Goal: Communication & Community: Ask a question

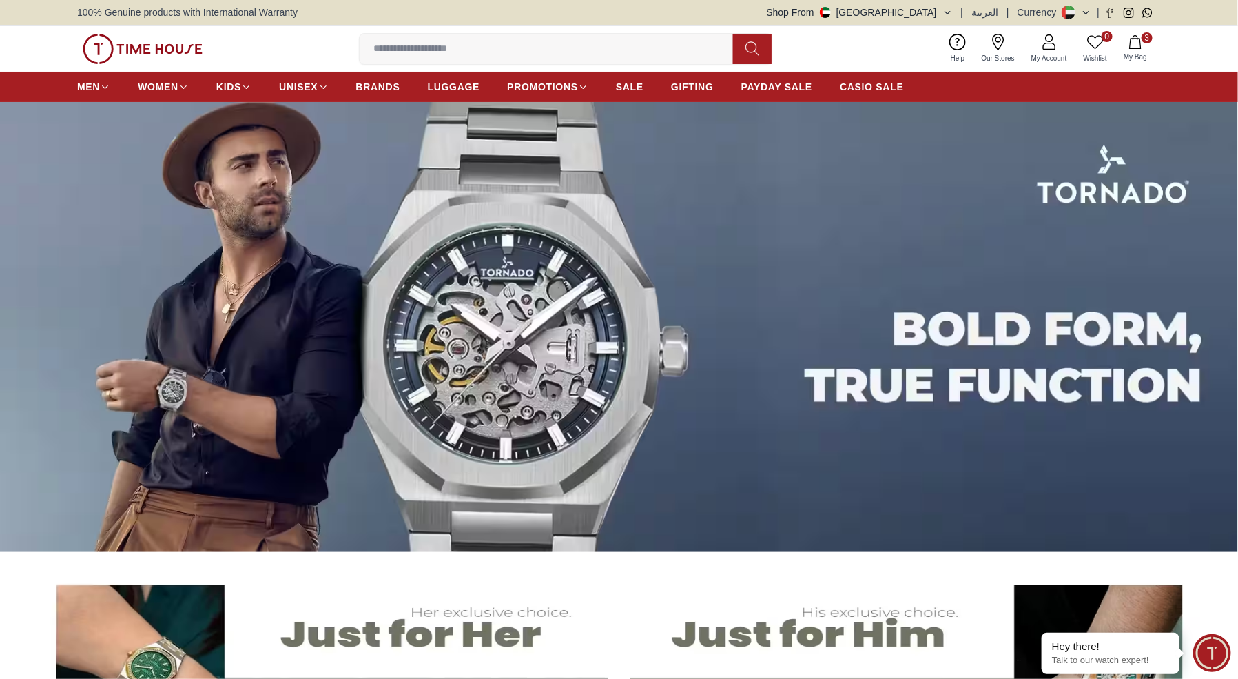
click at [1206, 651] on span "Minimize live chat window" at bounding box center [1212, 653] width 50 height 50
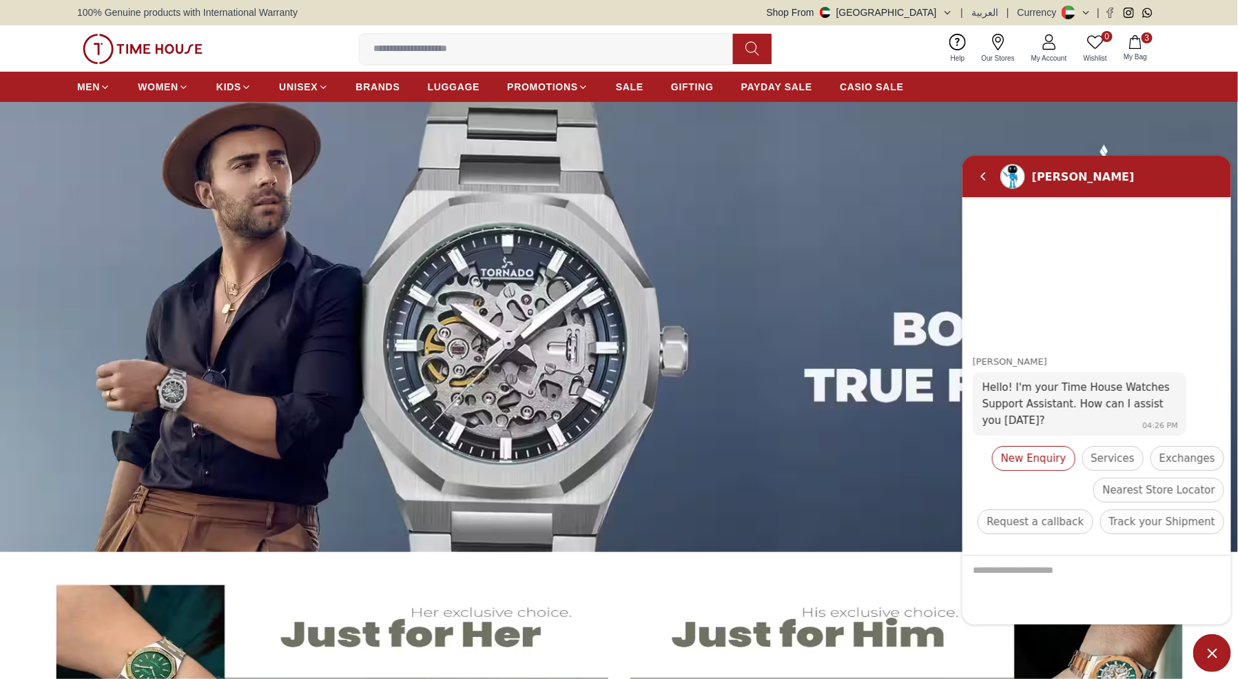
click at [1053, 459] on span "New Enquiry" at bounding box center [1032, 457] width 65 height 17
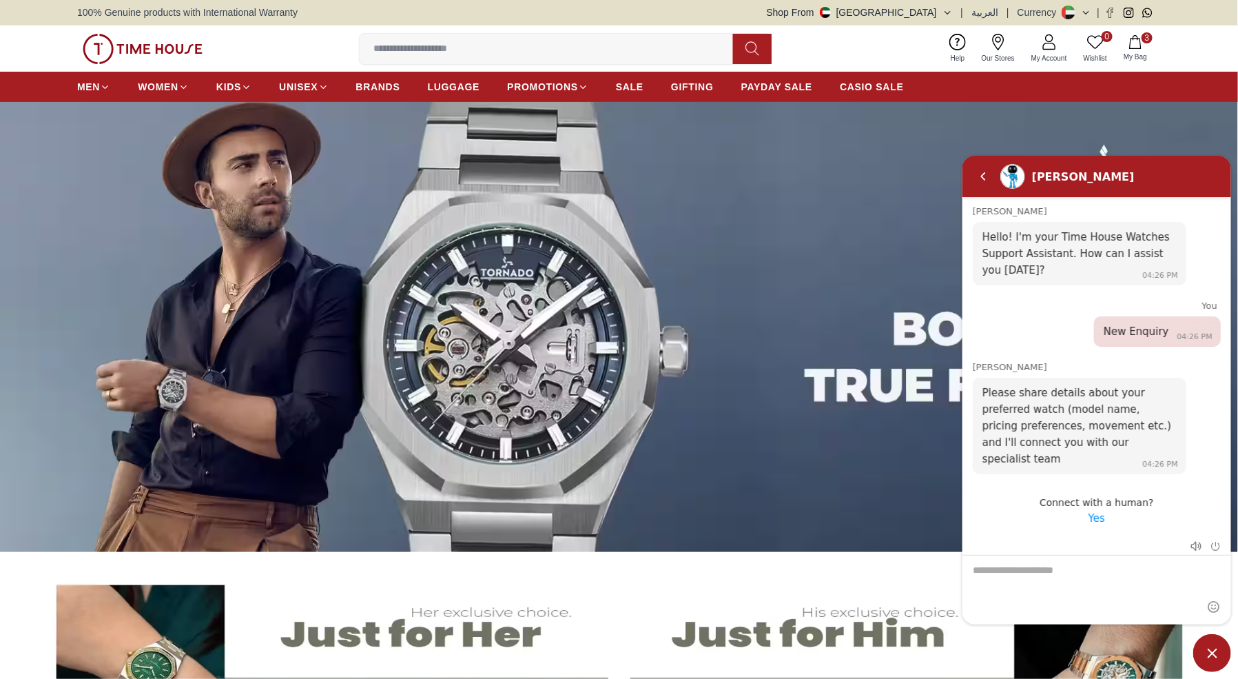
click at [1049, 583] on textarea "We are here to help you" at bounding box center [1096, 589] width 269 height 69
type textarea "*******"
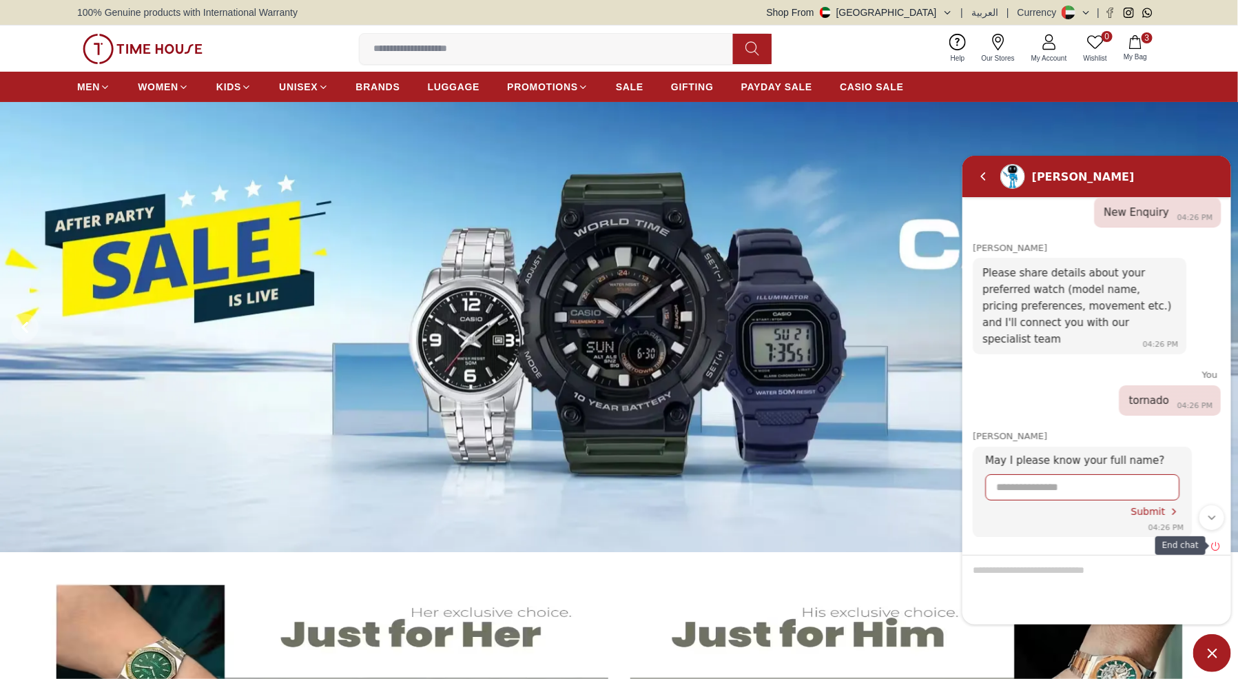
click at [1215, 544] on em "End chat" at bounding box center [1215, 545] width 10 height 10
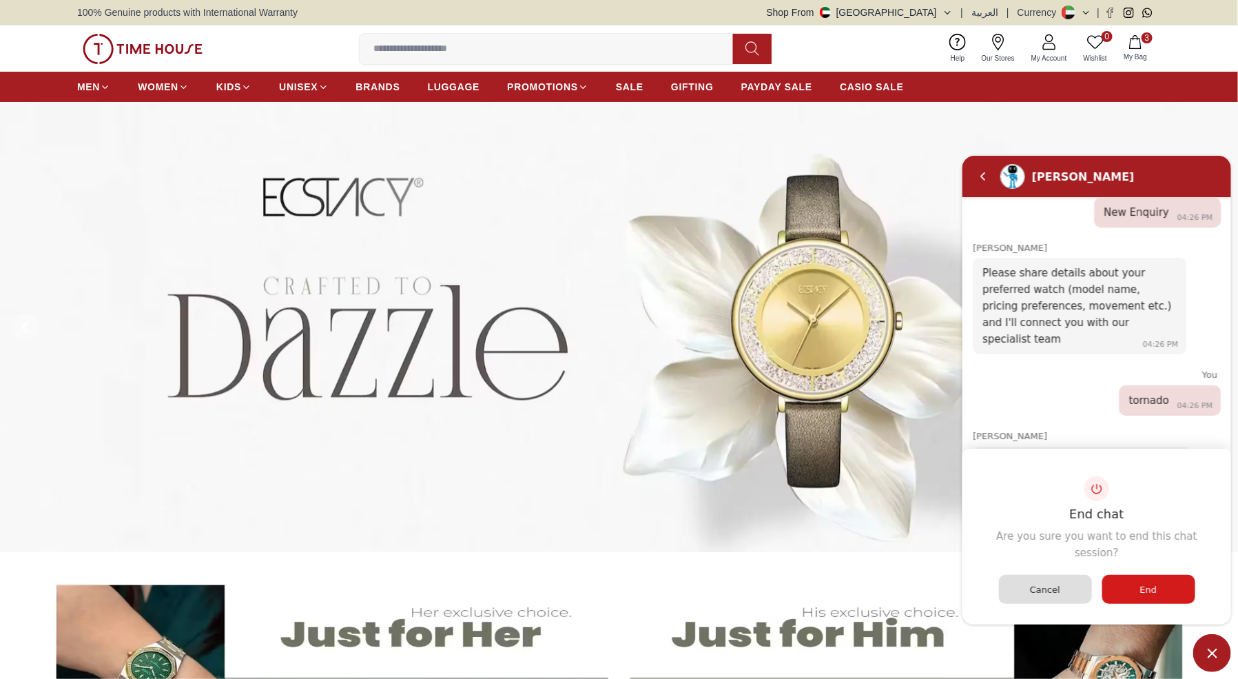
click at [1128, 576] on div "End" at bounding box center [1148, 588] width 93 height 29
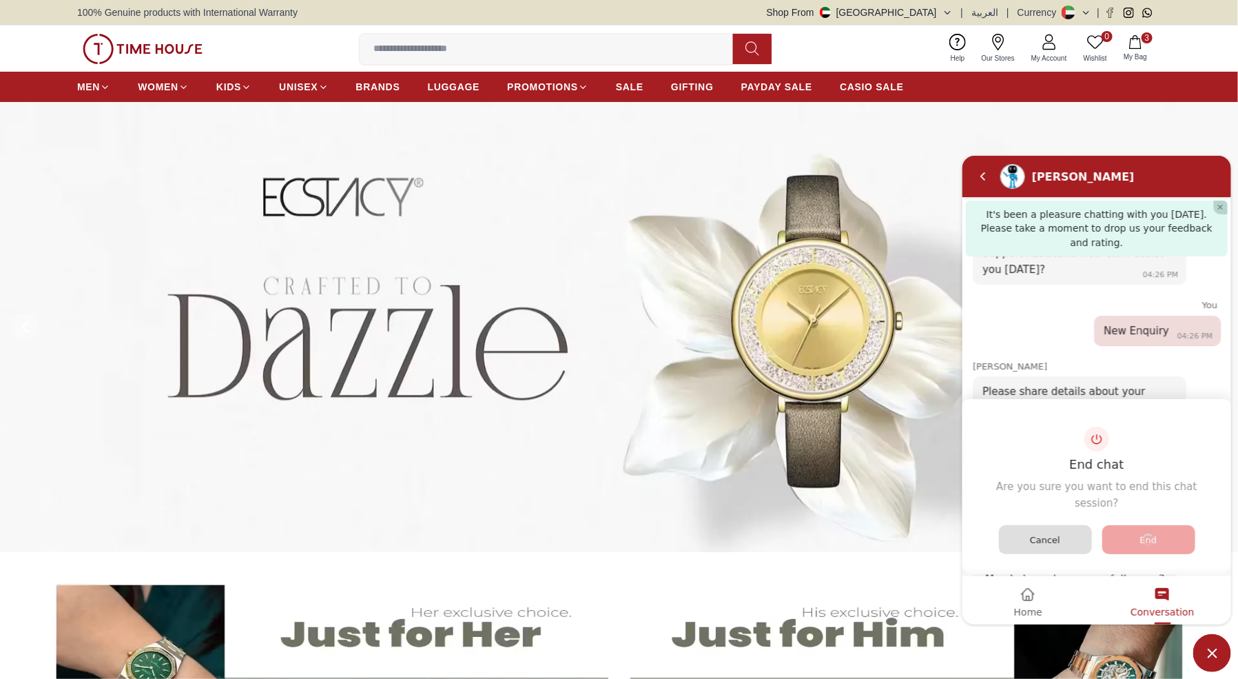
scroll to position [194, 0]
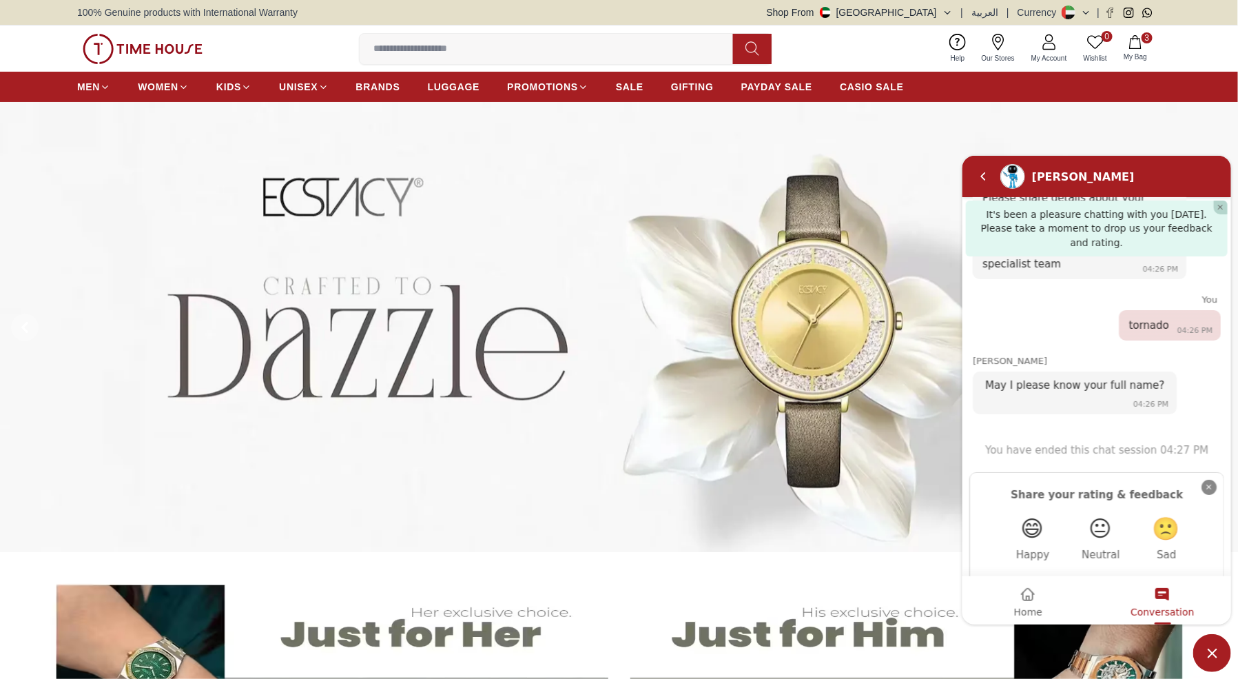
click at [1209, 479] on em "Close" at bounding box center [1208, 486] width 15 height 15
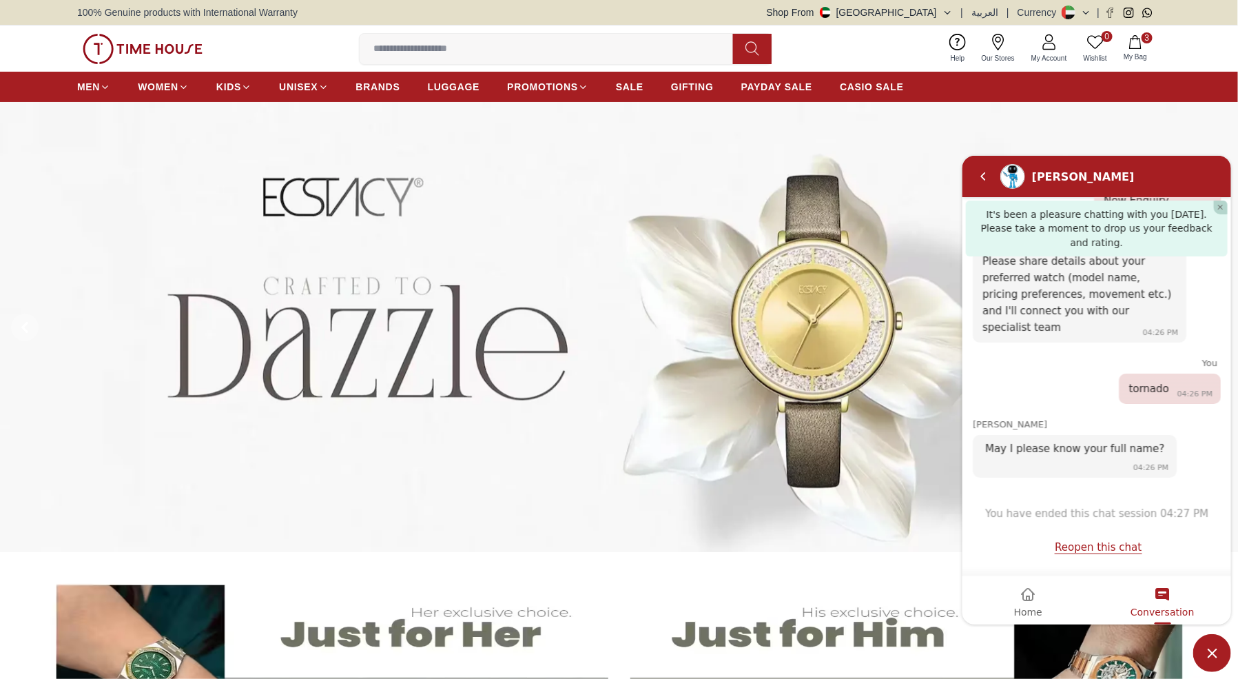
scroll to position [114, 0]
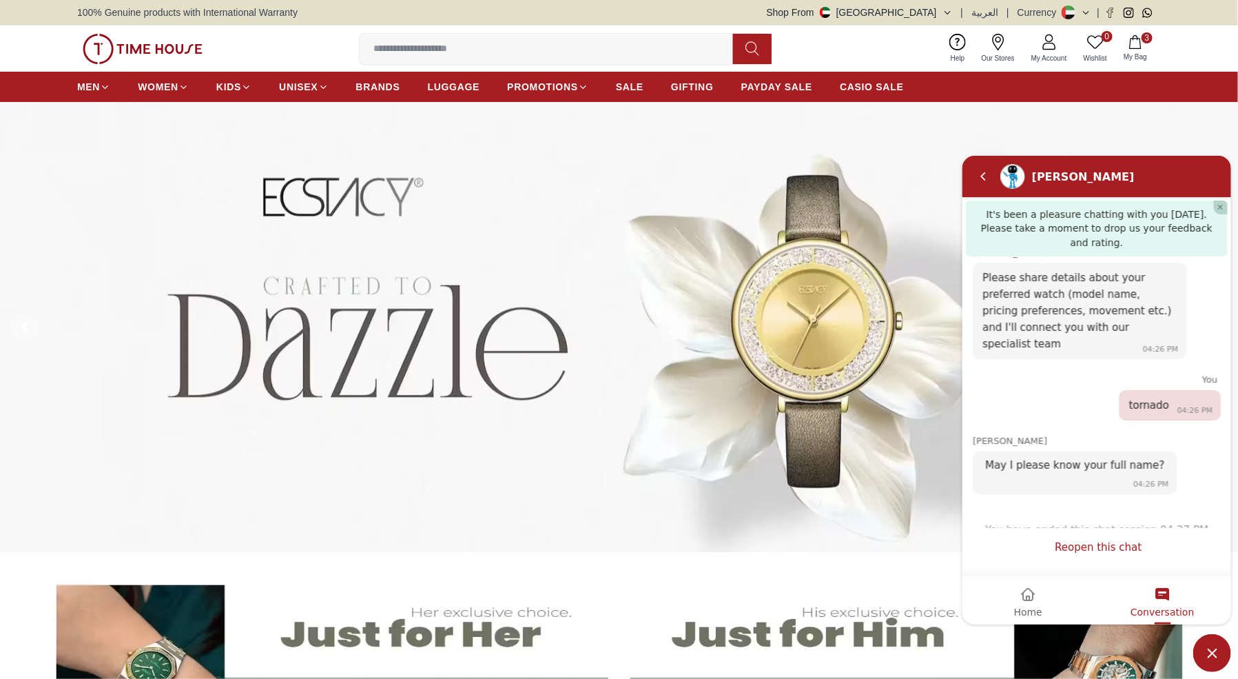
click at [1102, 541] on link "Reopen this chat" at bounding box center [1097, 546] width 87 height 13
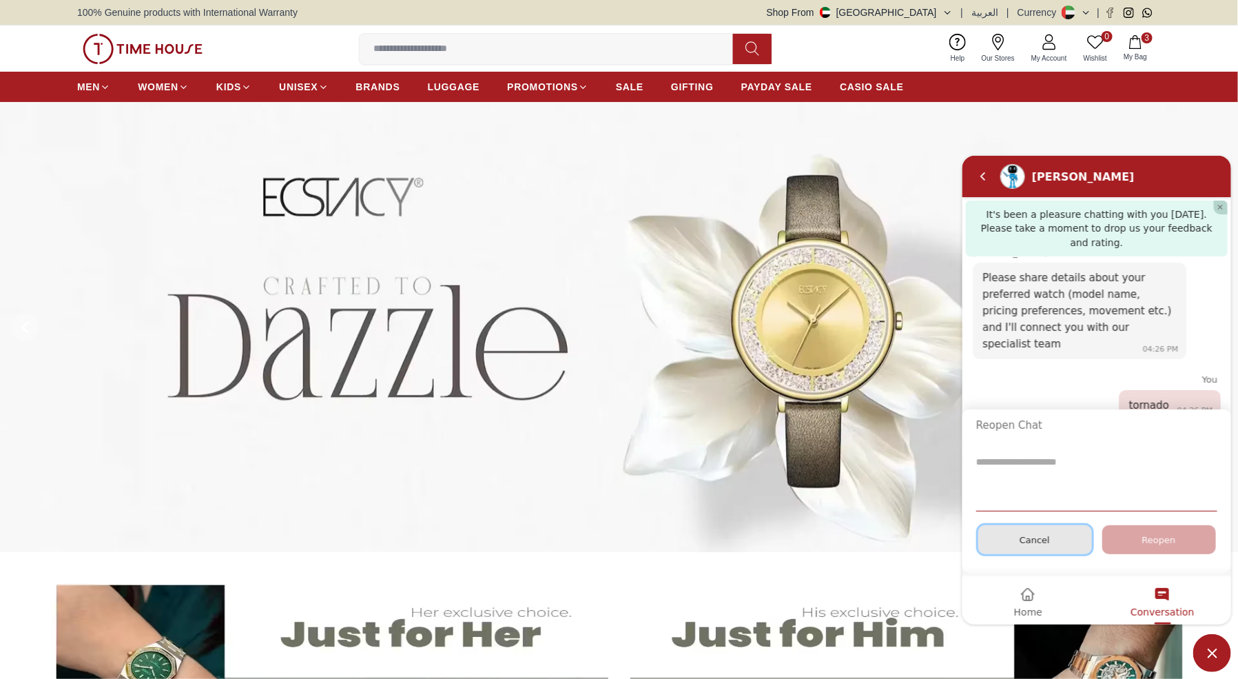
click at [1036, 534] on span "Cancel" at bounding box center [1034, 539] width 30 height 10
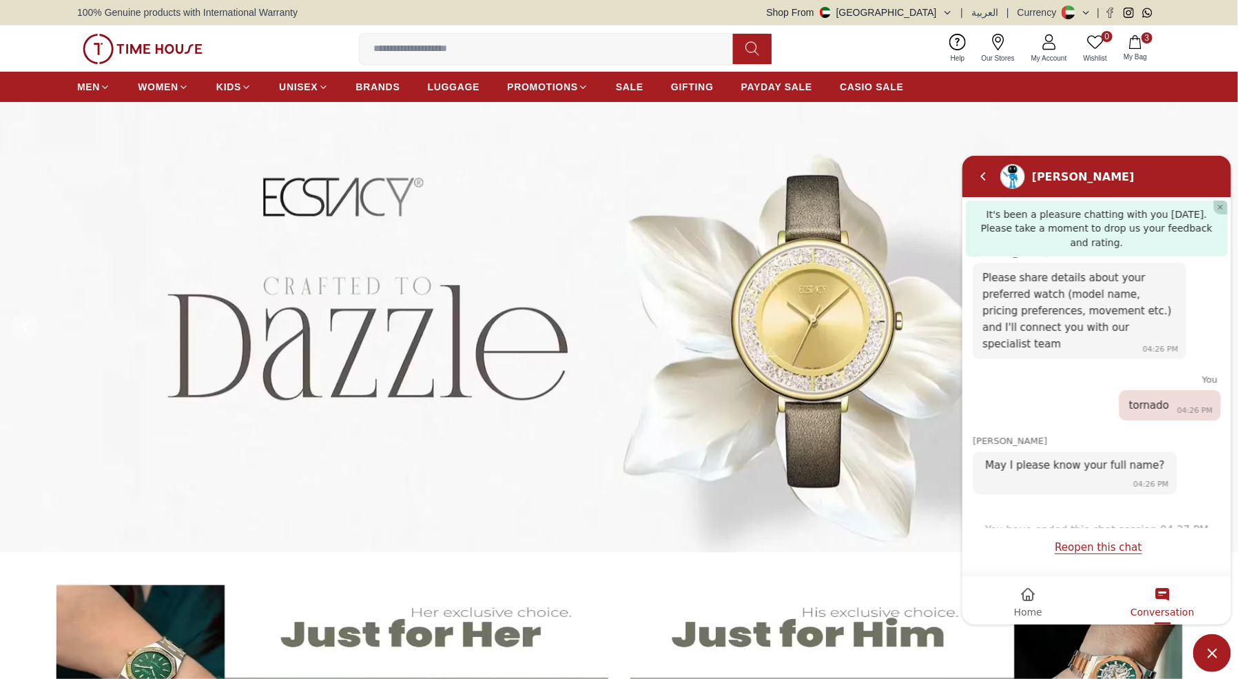
click at [1046, 592] on div "Home" at bounding box center [1027, 598] width 129 height 46
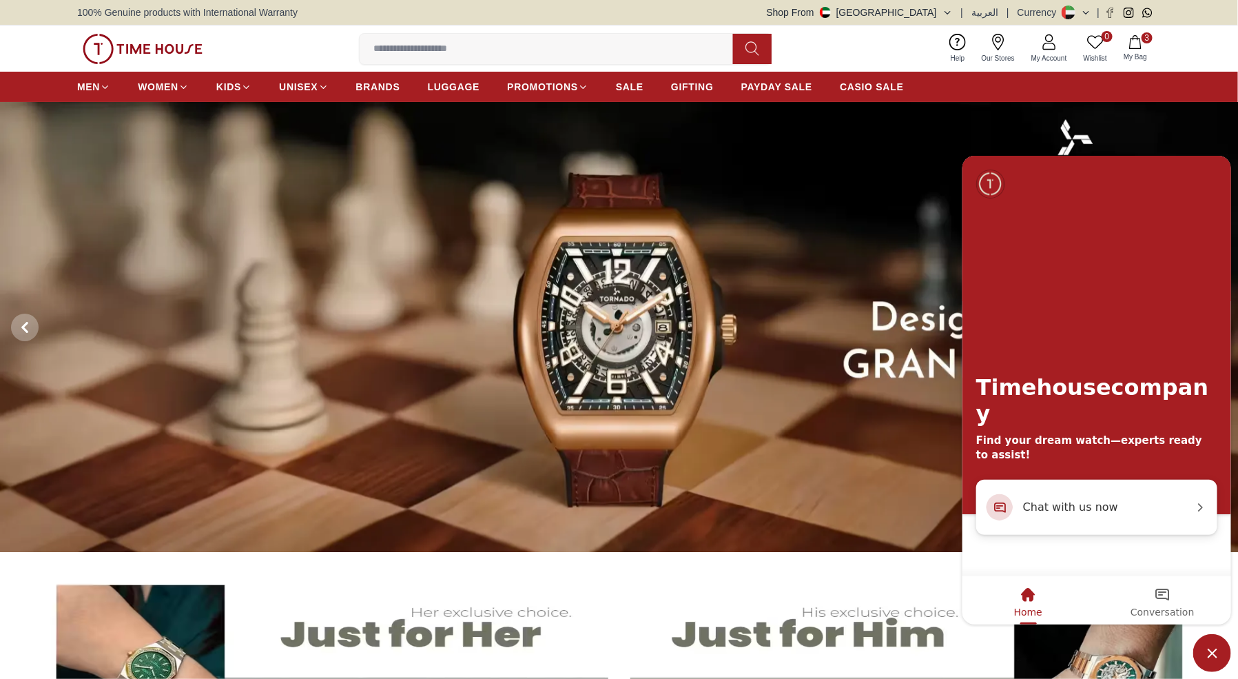
click at [1182, 580] on div "Conversation" at bounding box center [1161, 598] width 63 height 46
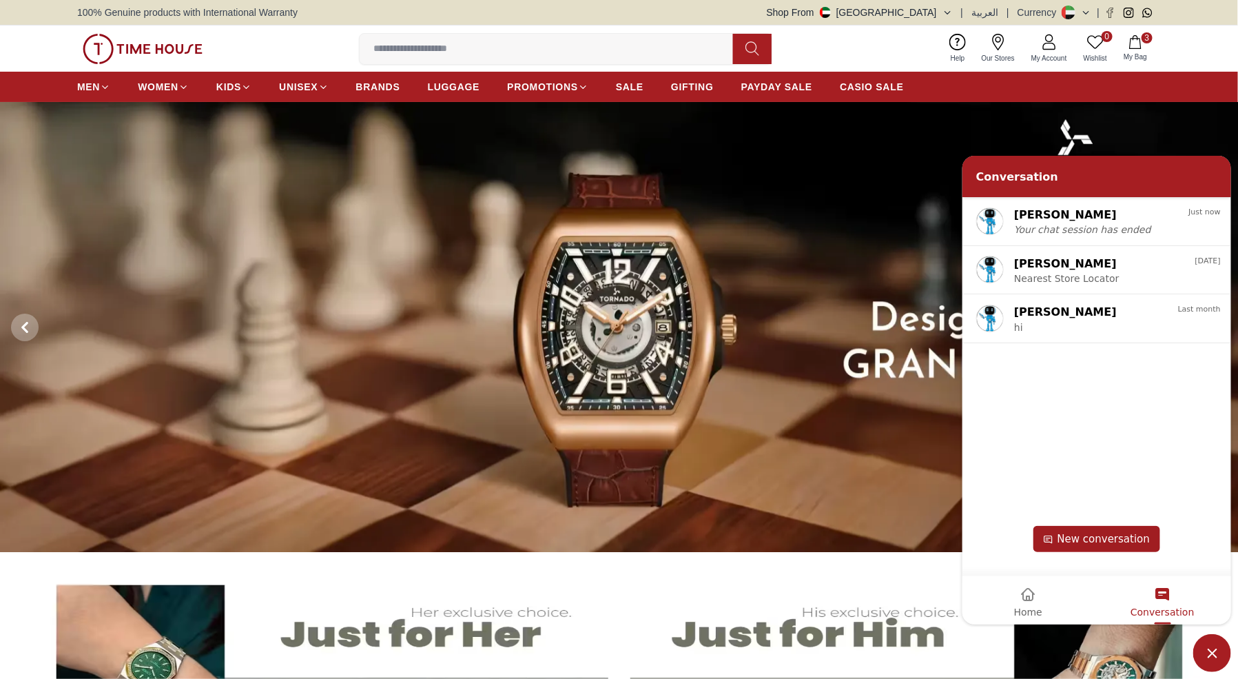
click at [1101, 528] on div "New conversation" at bounding box center [1096, 538] width 127 height 26
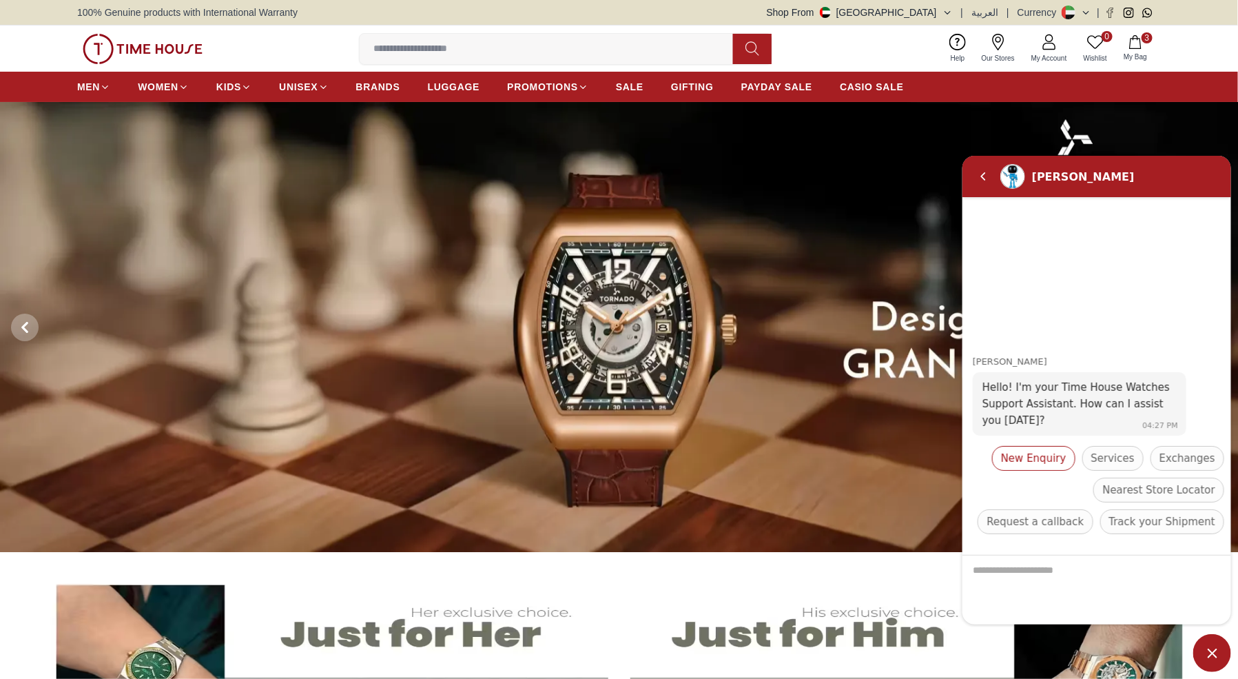
click at [1058, 458] on span "New Enquiry" at bounding box center [1032, 457] width 65 height 17
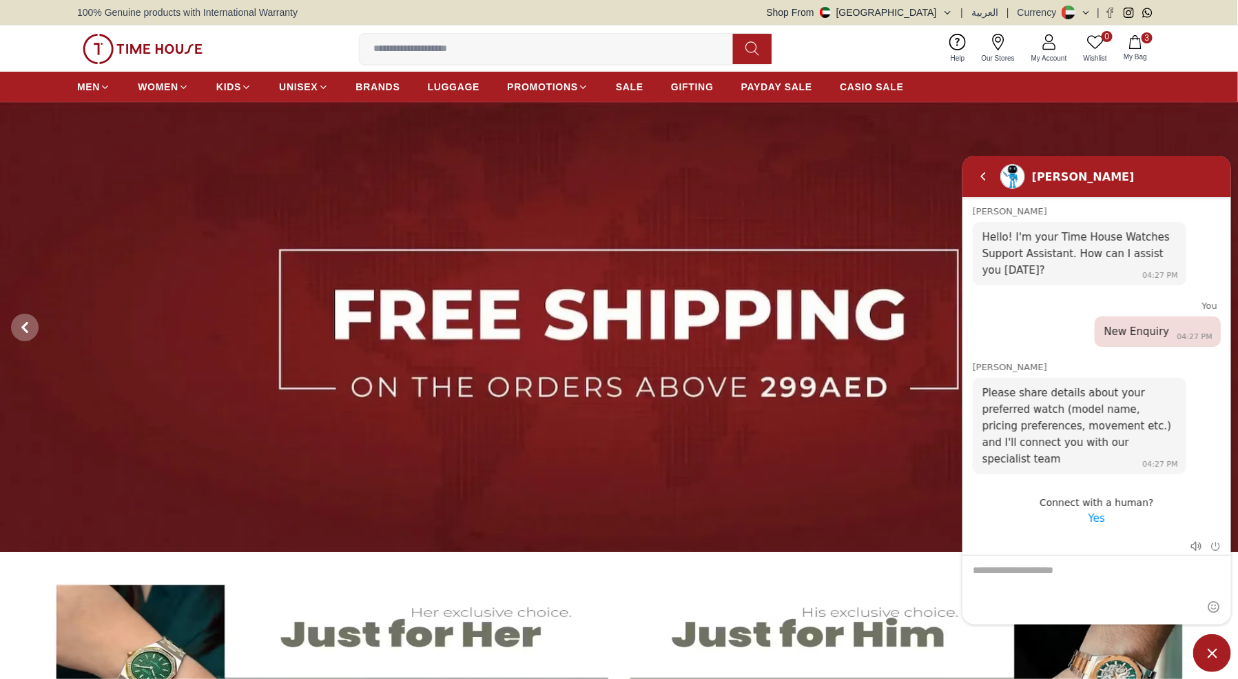
click at [1067, 584] on textarea "We are here to help you" at bounding box center [1096, 589] width 269 height 69
type textarea "**"
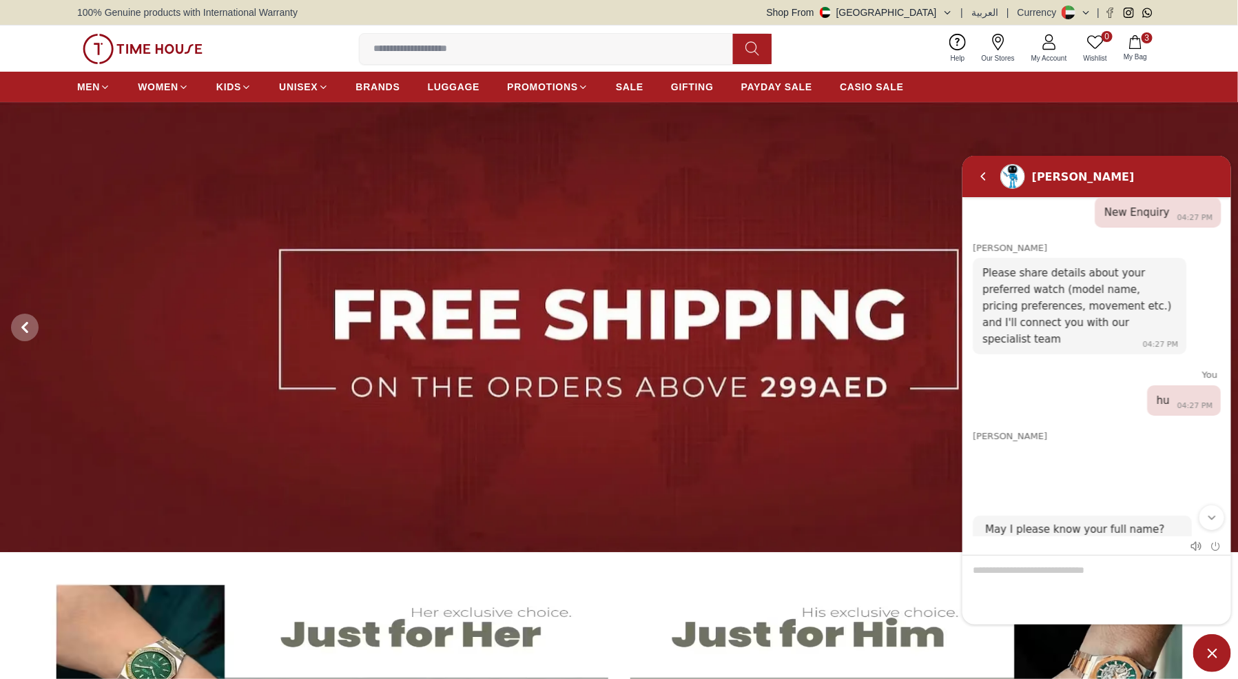
scroll to position [0, 0]
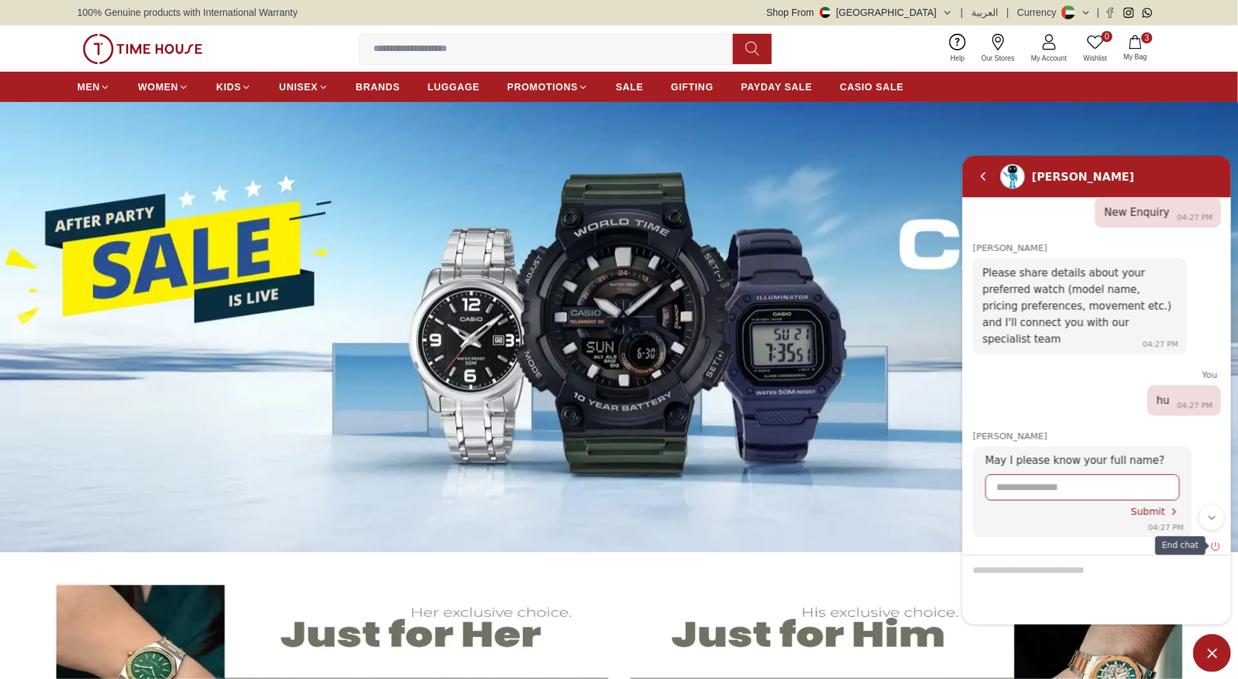
click at [1215, 546] on em "End chat" at bounding box center [1215, 545] width 10 height 10
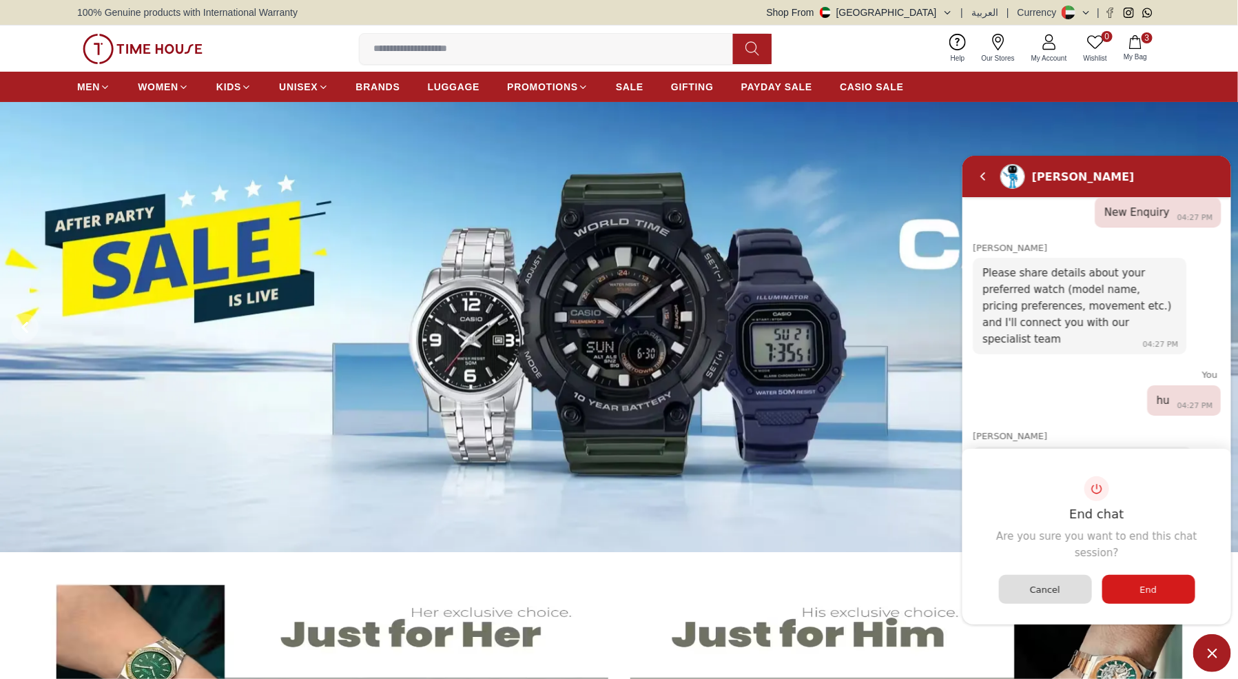
click at [1128, 591] on div "End" at bounding box center [1148, 588] width 93 height 29
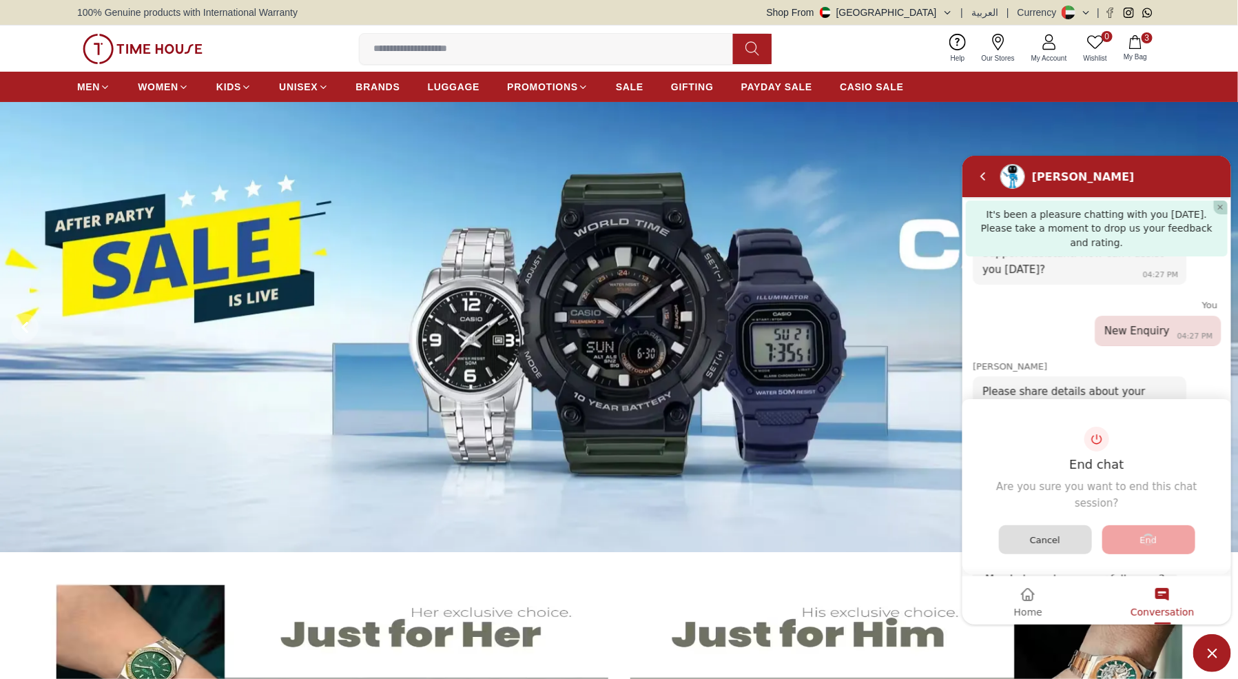
scroll to position [194, 0]
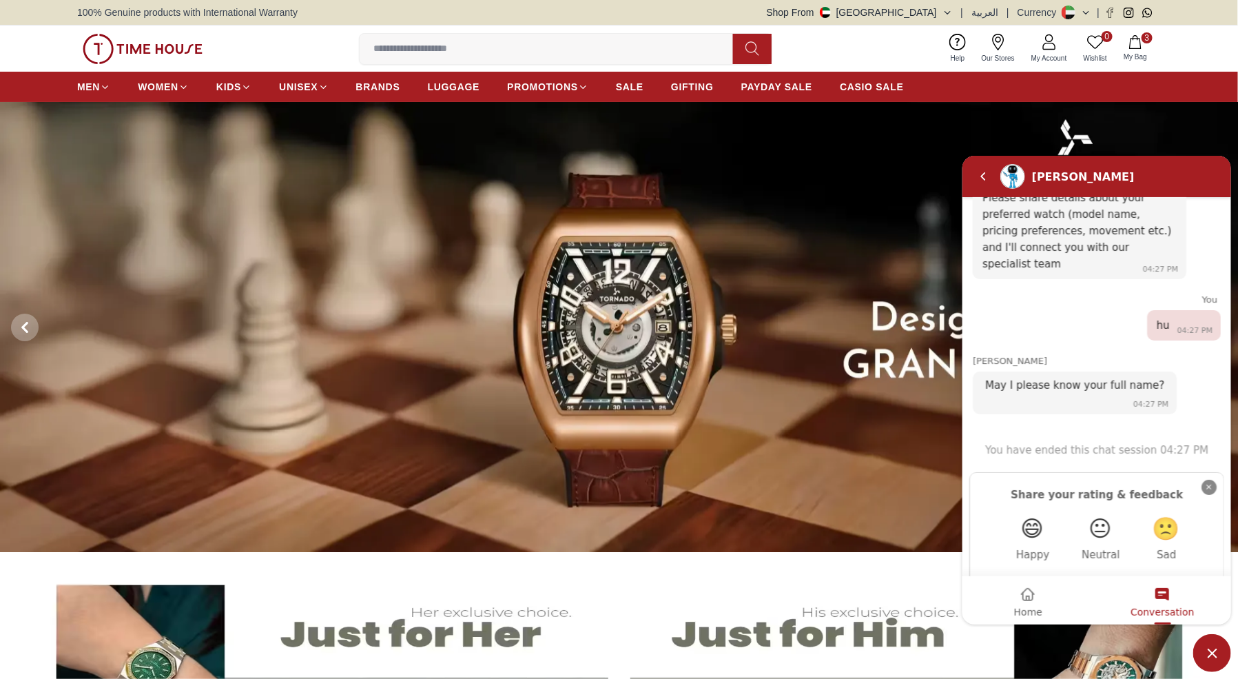
click at [1208, 479] on em "Close" at bounding box center [1208, 486] width 15 height 15
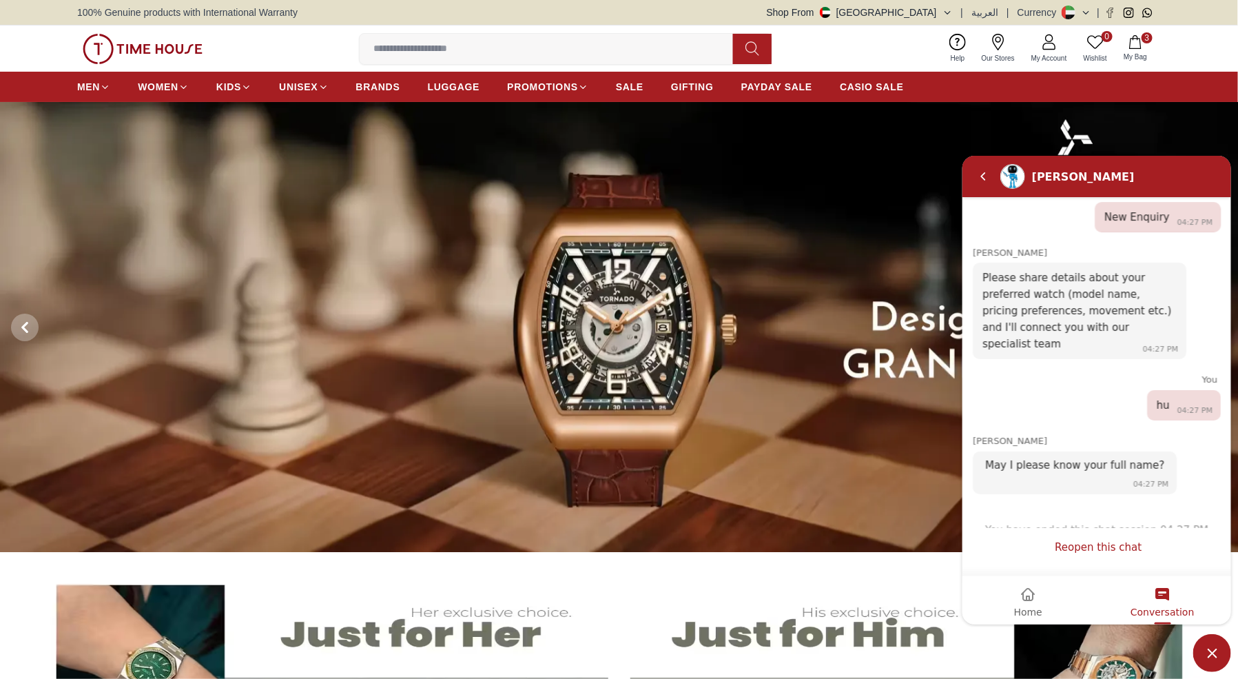
click at [1095, 544] on link "Reopen this chat" at bounding box center [1097, 546] width 87 height 13
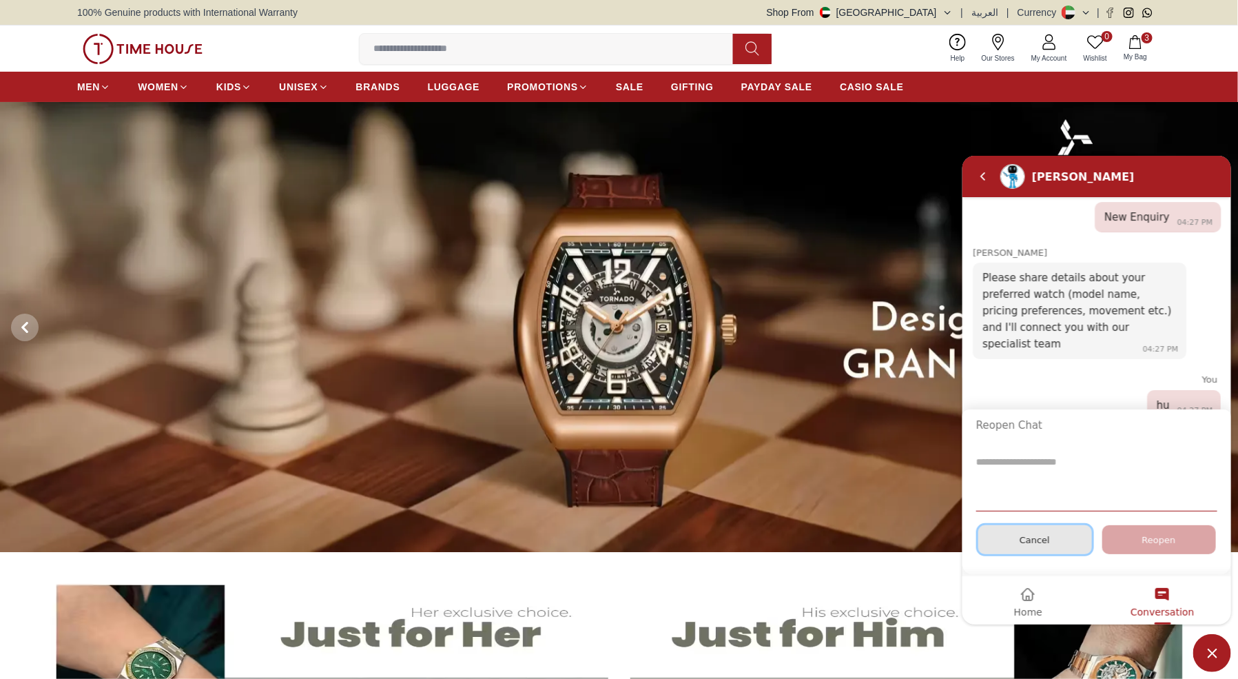
click at [1049, 539] on div "Cancel" at bounding box center [1035, 538] width 114 height 29
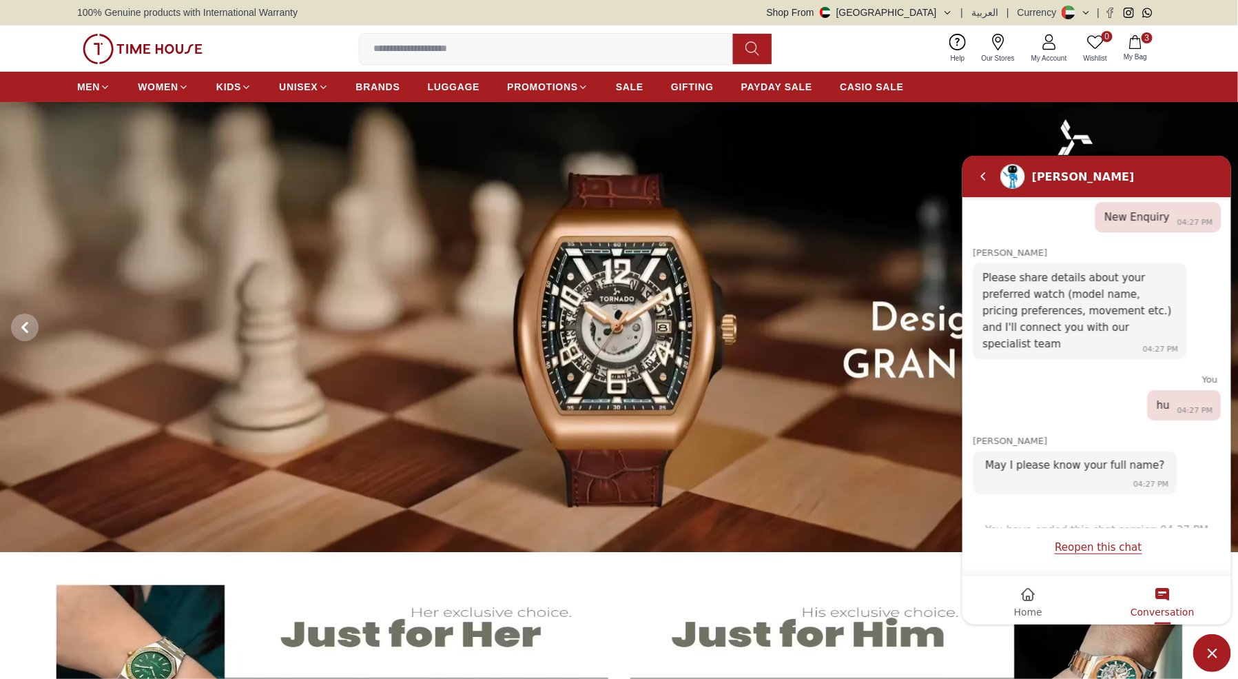
click at [1025, 587] on em "Home" at bounding box center [1028, 594] width 17 height 17
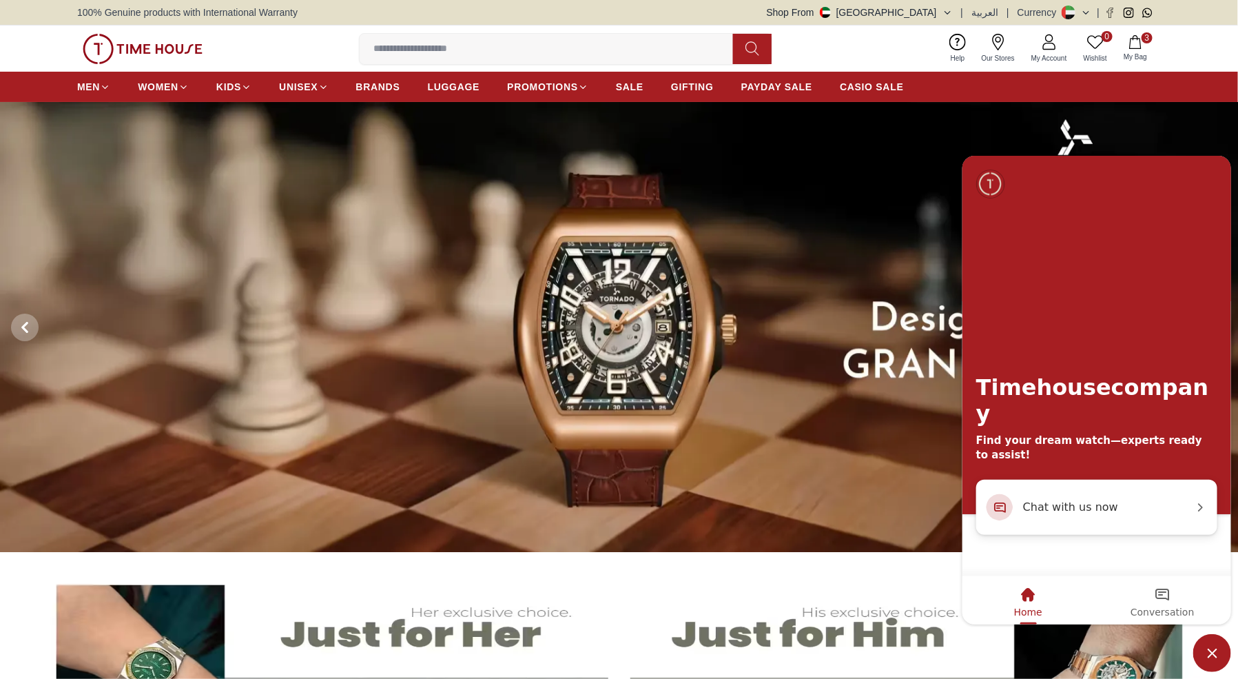
click at [1158, 581] on div "Conversation" at bounding box center [1161, 598] width 63 height 46
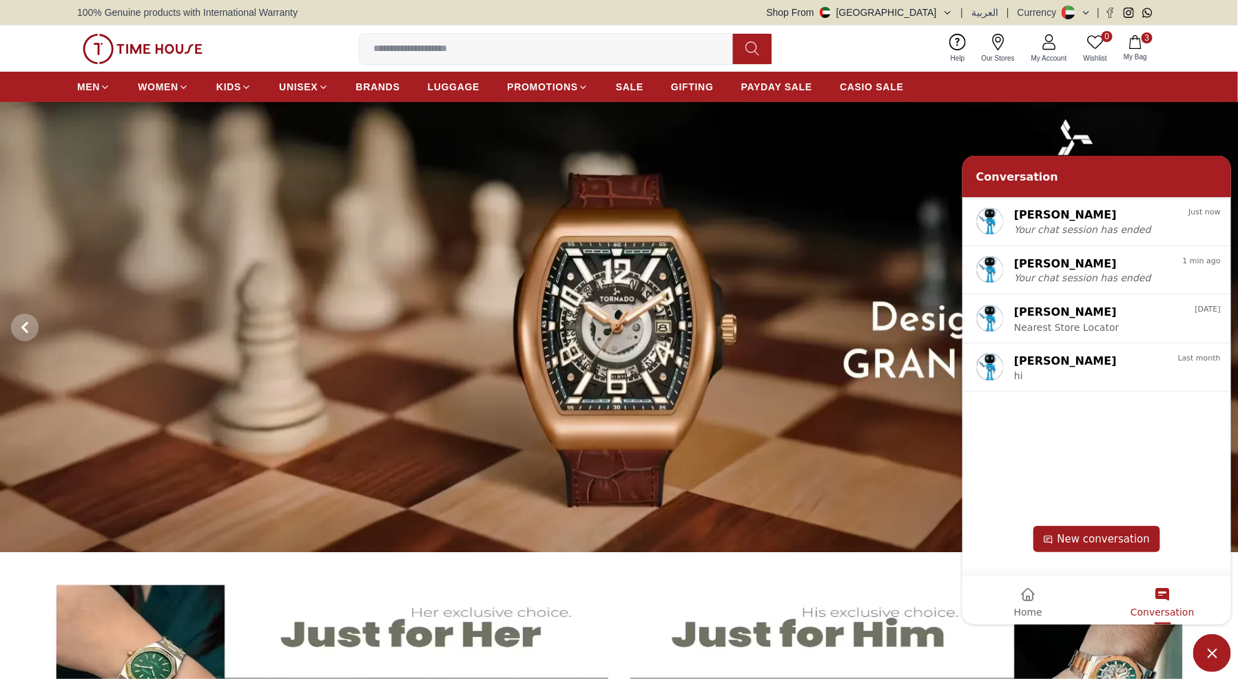
click at [1097, 537] on span "New conversation" at bounding box center [1103, 538] width 92 height 12
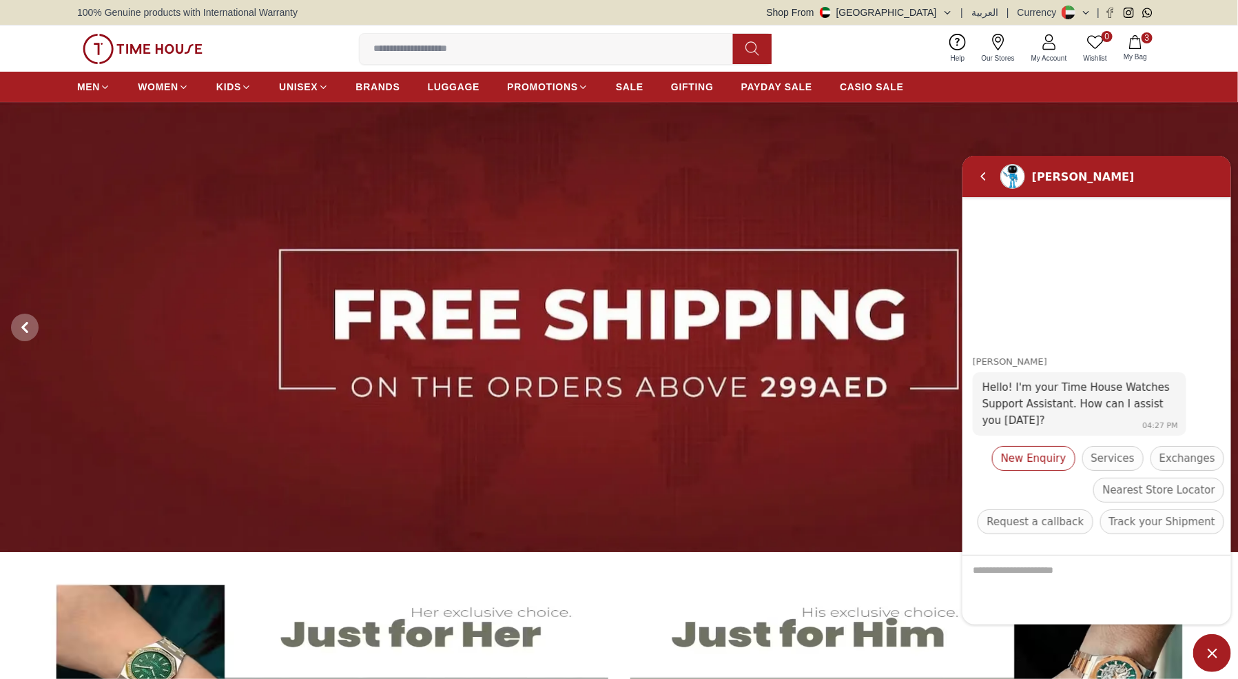
click at [1057, 465] on div "New Enquiry" at bounding box center [1032, 457] width 83 height 25
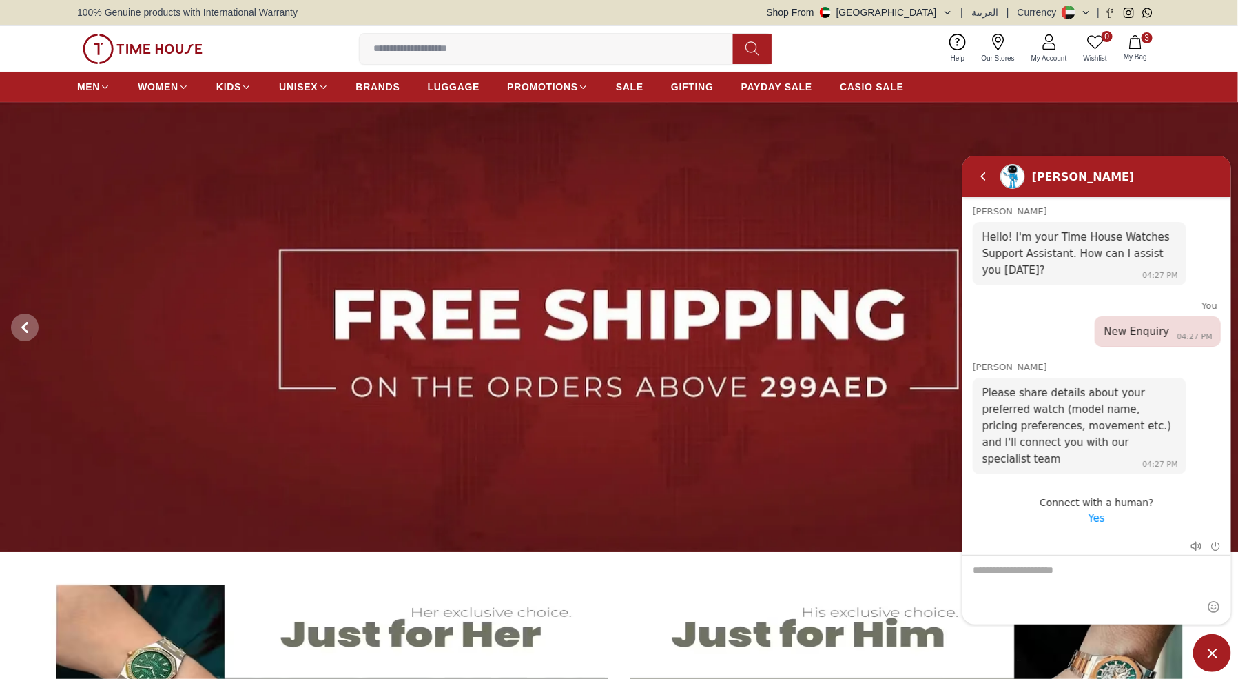
click at [1097, 517] on em "Yes" at bounding box center [1096, 517] width 17 height 12
